Goal: Ask a question

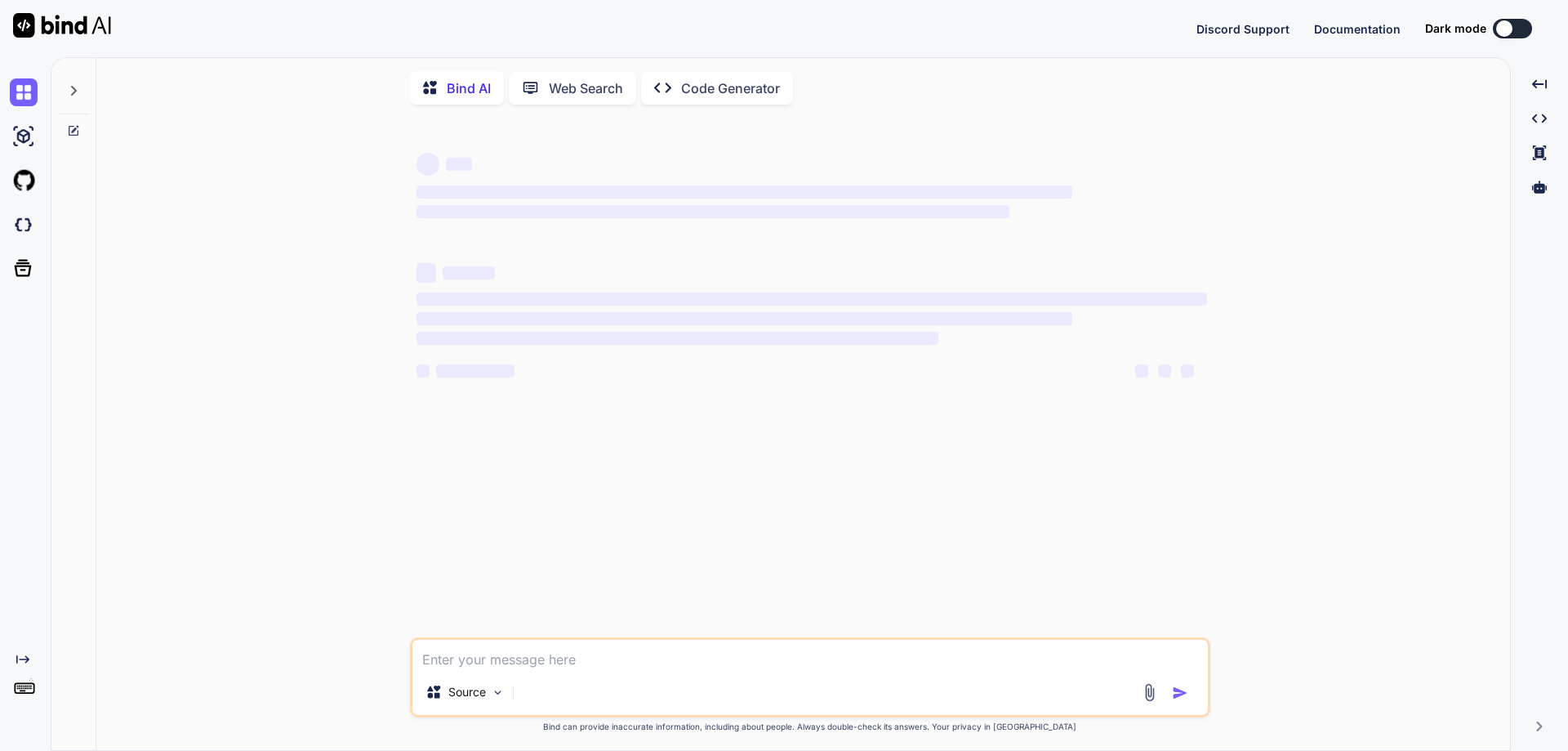
click at [582, 657] on textarea at bounding box center [810, 654] width 796 height 29
click at [498, 656] on textarea at bounding box center [810, 654] width 796 height 29
type textarea "Enter"
click at [522, 92] on icon at bounding box center [530, 87] width 17 height 17
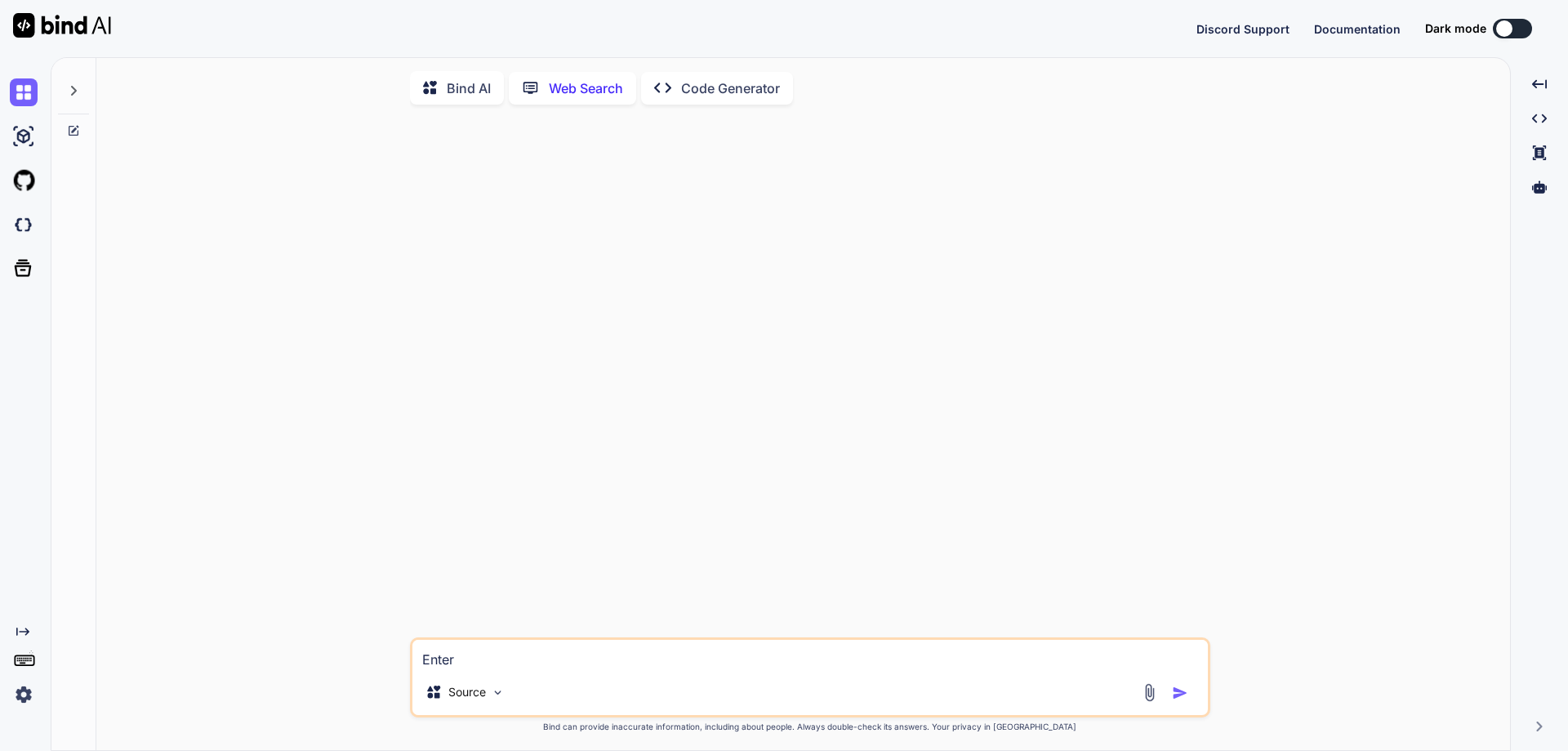
scroll to position [6, 0]
click at [457, 84] on p "Bind AI" at bounding box center [469, 86] width 44 height 20
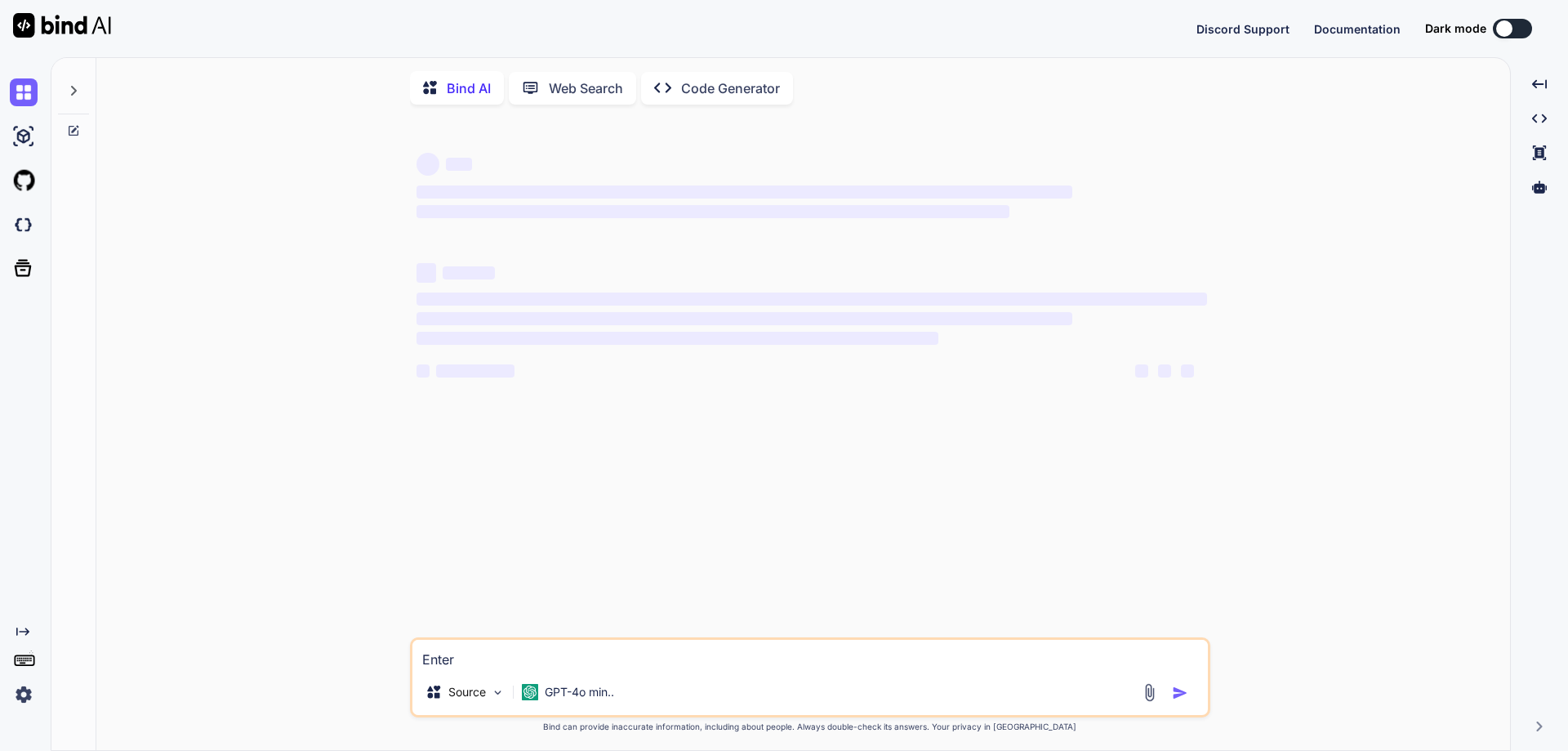
drag, startPoint x: 462, startPoint y: 106, endPoint x: 458, endPoint y: 85, distance: 21.4
click at [458, 85] on p "Bind AI" at bounding box center [469, 88] width 44 height 20
